Goal: Task Accomplishment & Management: Manage account settings

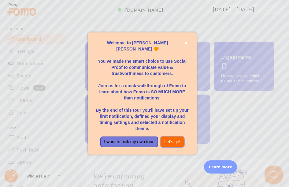
click at [170, 140] on button "Let's go!" at bounding box center [172, 141] width 24 height 11
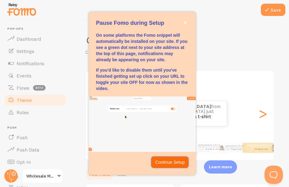
click at [173, 163] on p "Continue Setup" at bounding box center [170, 162] width 30 height 6
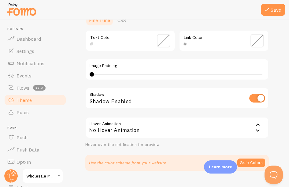
scroll to position [153, 0]
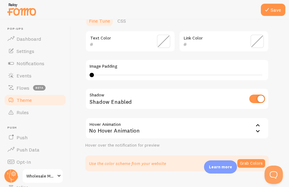
click at [257, 42] on span at bounding box center [256, 41] width 13 height 13
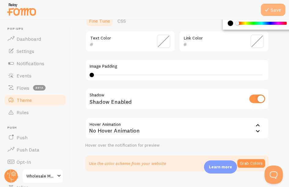
click at [267, 8] on icon at bounding box center [266, 9] width 7 height 7
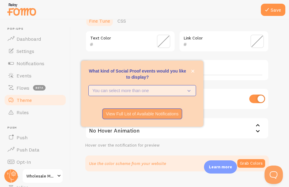
click at [162, 88] on p "You can select more than one" at bounding box center [137, 90] width 91 height 6
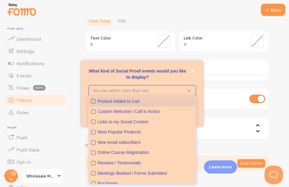
click at [93, 101] on icon "Product Added to Cart" at bounding box center [93, 101] width 4 height 4
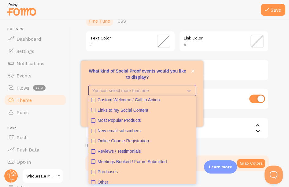
scroll to position [16, 0]
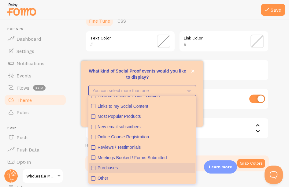
click at [93, 167] on icon "Purchases" at bounding box center [93, 168] width 4 height 4
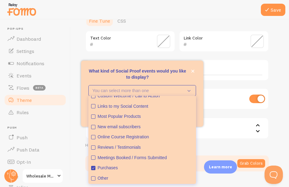
click at [214, 143] on div "Hover over the notification for preview" at bounding box center [176, 144] width 183 height 5
click at [185, 79] on p "What kind of Social Proof events would you like to display?" at bounding box center [142, 74] width 108 height 12
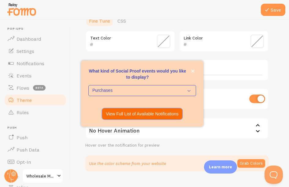
click at [158, 110] on button "View Full List of Available Notifications" at bounding box center [142, 113] width 80 height 11
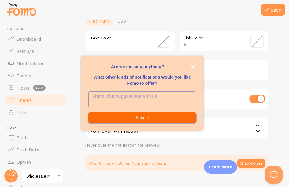
click at [146, 117] on button "Submit" at bounding box center [142, 117] width 108 height 11
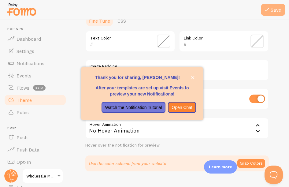
click at [271, 12] on button "Save" at bounding box center [273, 10] width 24 height 12
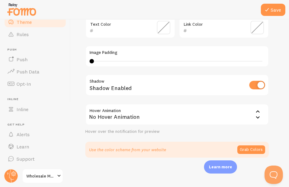
scroll to position [0, 0]
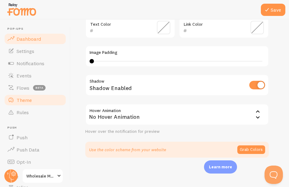
click at [34, 43] on link "Dashboard" at bounding box center [35, 39] width 63 height 12
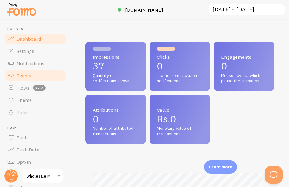
scroll to position [160, 184]
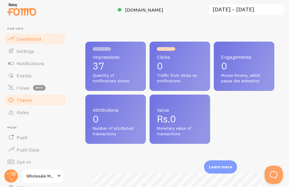
click at [35, 95] on link "Theme" at bounding box center [35, 100] width 63 height 12
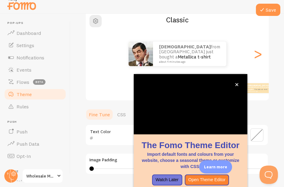
scroll to position [71, 0]
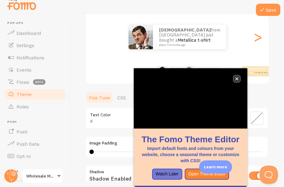
click at [239, 78] on button "close," at bounding box center [237, 78] width 6 height 6
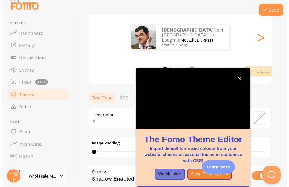
scroll to position [0, 0]
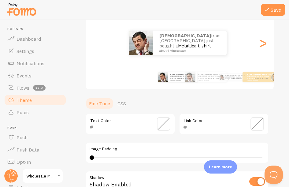
click at [262, 125] on span at bounding box center [256, 123] width 13 height 13
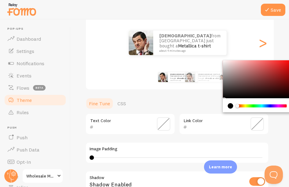
click at [230, 106] on div "current color is #000000" at bounding box center [230, 105] width 5 height 5
click at [226, 100] on div "Chrome color picker" at bounding box center [257, 105] width 69 height 14
click at [229, 107] on div "current color is #000000" at bounding box center [230, 105] width 5 height 5
drag, startPoint x: 224, startPoint y: 97, endPoint x: 219, endPoint y: 98, distance: 5.6
click at [219, 98] on section "Fine Tune CSS Text Color Link Color Image Padding 0 0 - undefined Shadow Shadow…" at bounding box center [176, 175] width 183 height 156
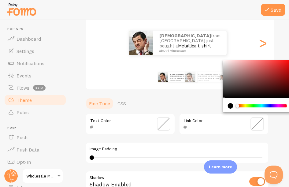
type input "000000"
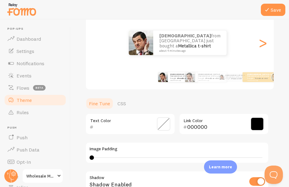
click at [163, 123] on span at bounding box center [163, 123] width 13 height 13
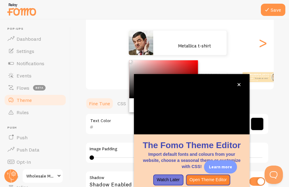
type input "FFFFFF"
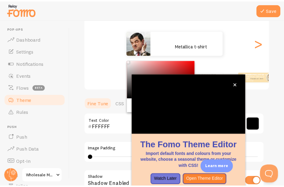
scroll to position [6, 0]
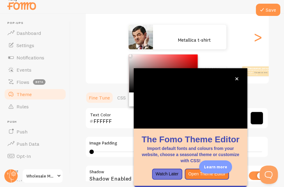
drag, startPoint x: 130, startPoint y: 98, endPoint x: 126, endPoint y: 31, distance: 67.0
click at [126, 31] on div "Theme Choose a theme for your notifications Classic [PERSON_NAME] from [GEOGRAP…" at bounding box center [177, 103] width 184 height 290
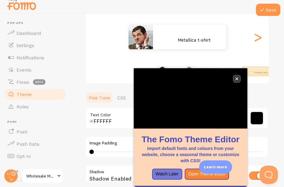
click at [237, 79] on icon "close," at bounding box center [237, 78] width 3 height 3
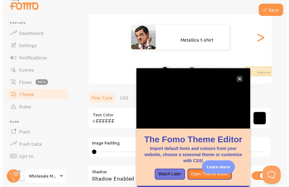
scroll to position [0, 0]
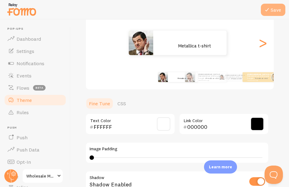
click at [263, 11] on icon at bounding box center [266, 9] width 7 height 7
